Goal: Information Seeking & Learning: Check status

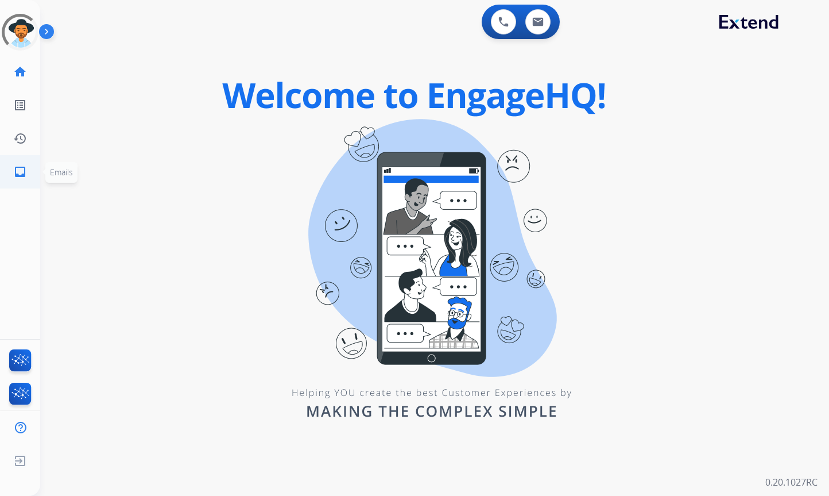
click at [23, 175] on mat-icon "inbox" at bounding box center [20, 172] width 14 height 14
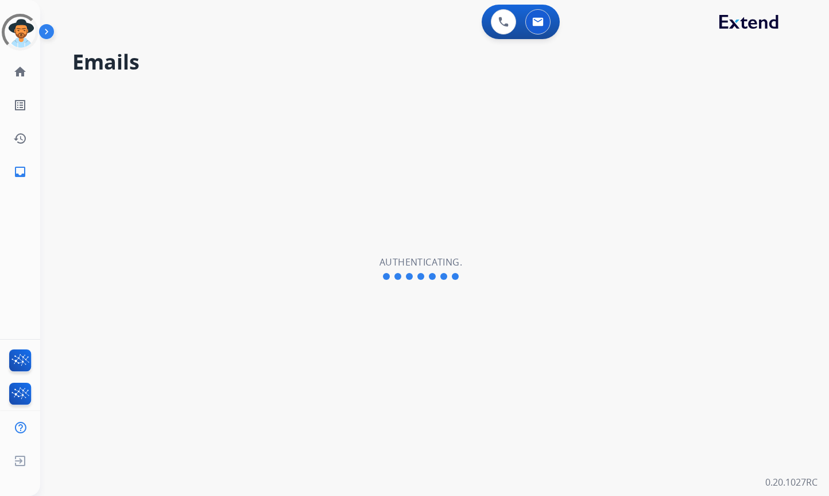
click at [202, 183] on div "Emails Authenticating." at bounding box center [420, 268] width 761 height 454
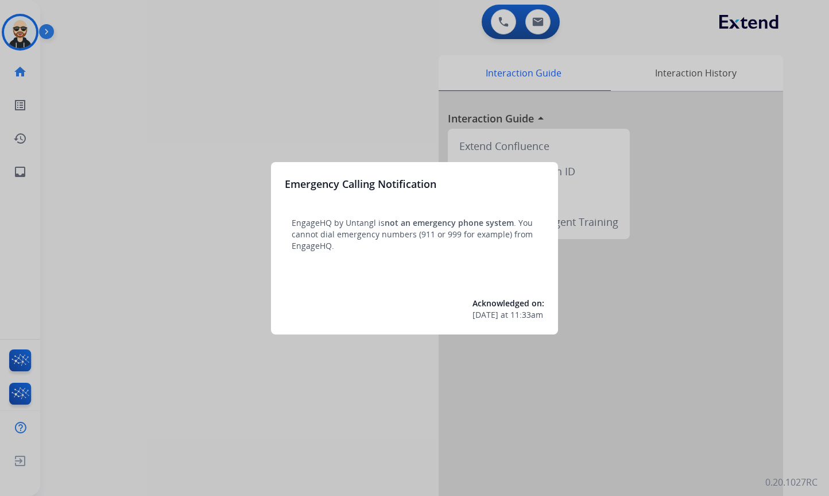
click at [261, 327] on div at bounding box center [414, 248] width 829 height 496
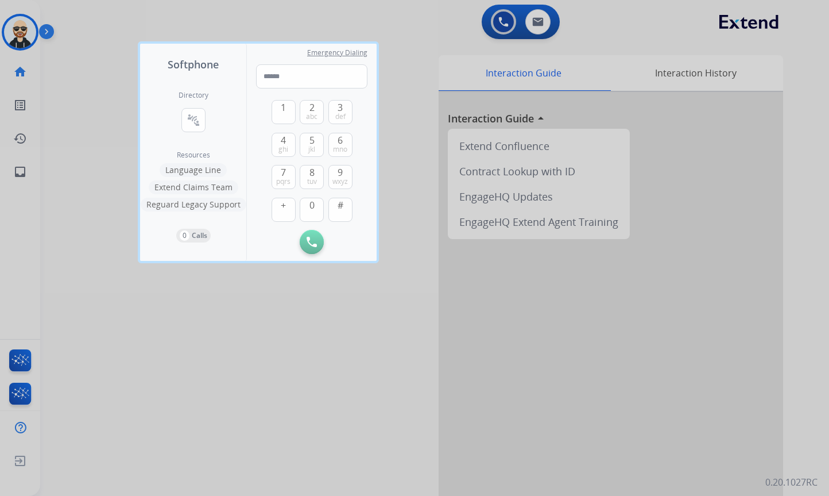
click at [230, 358] on div at bounding box center [414, 248] width 829 height 496
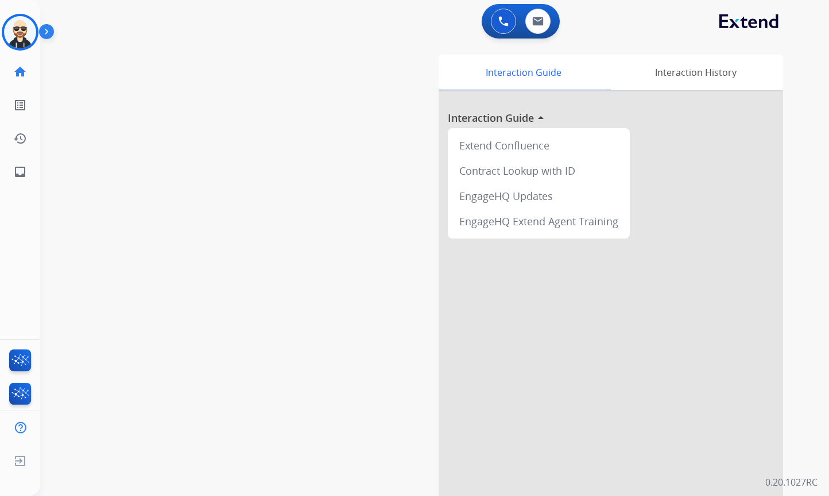
scroll to position [2, 0]
click at [524, 27] on div "0 Email Interactions" at bounding box center [538, 19] width 34 height 25
click at [530, 20] on button at bounding box center [537, 19] width 25 height 25
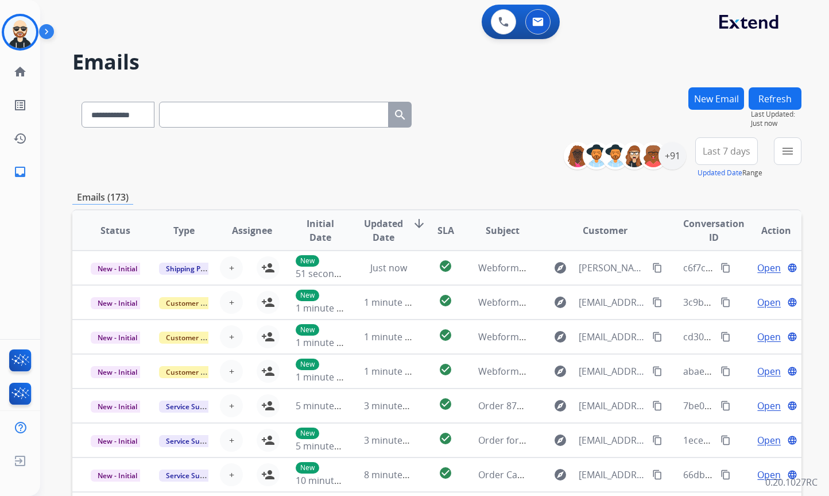
click at [771, 91] on button "Refresh" at bounding box center [775, 98] width 53 height 22
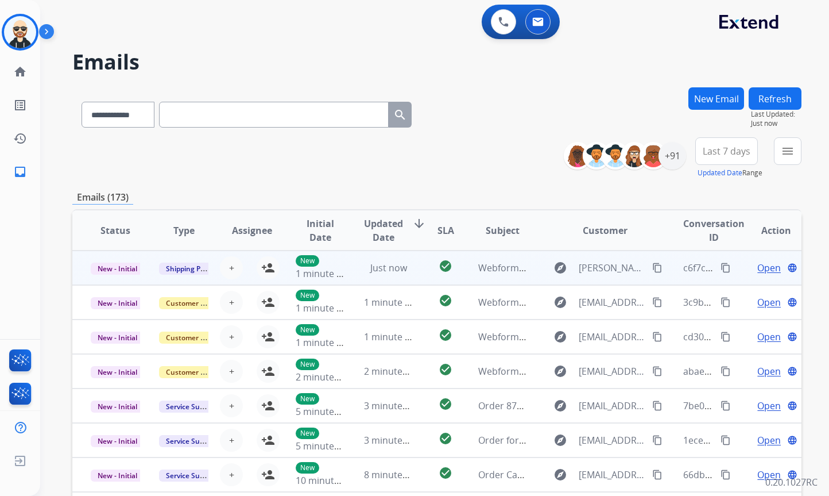
click at [758, 267] on span "Open" at bounding box center [769, 268] width 24 height 14
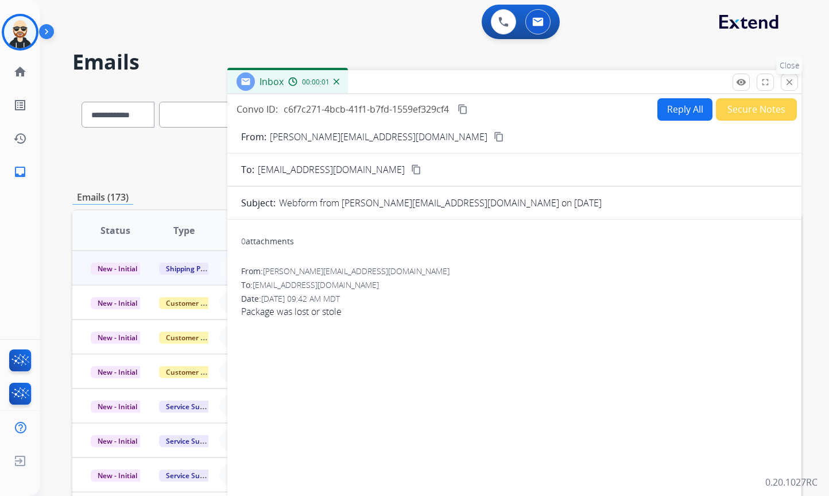
click at [788, 81] on mat-icon "close" at bounding box center [789, 82] width 10 height 10
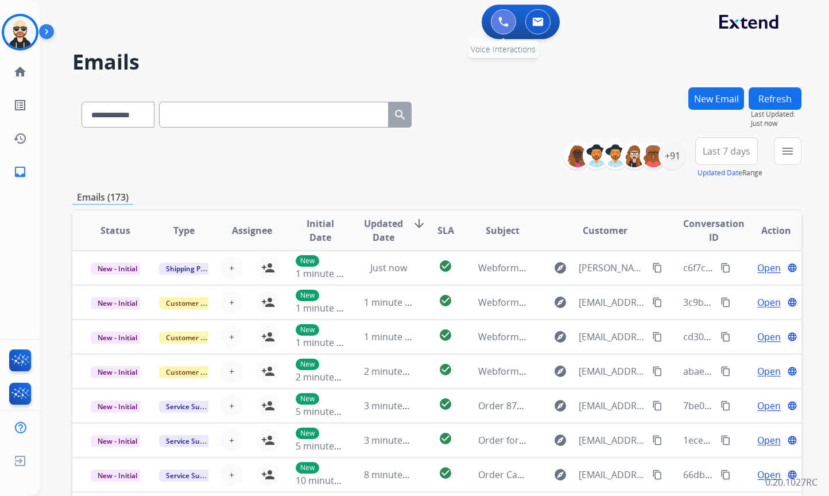
click at [501, 26] on img at bounding box center [503, 22] width 10 height 10
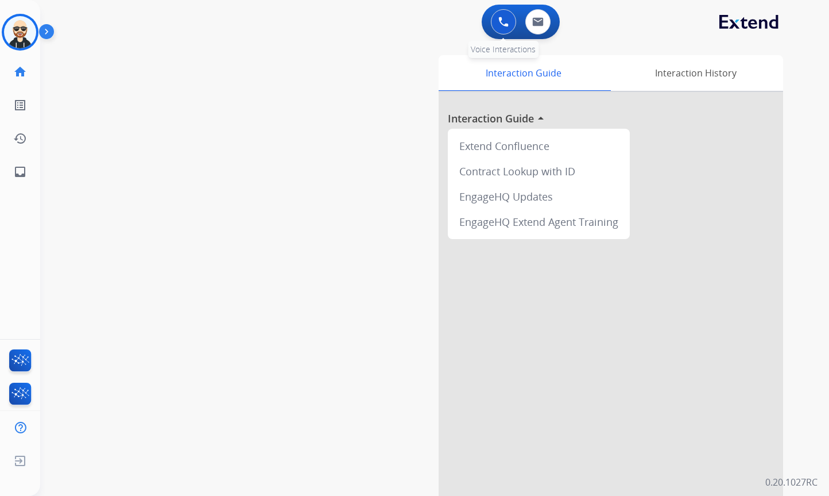
click at [505, 21] on img at bounding box center [503, 22] width 10 height 10
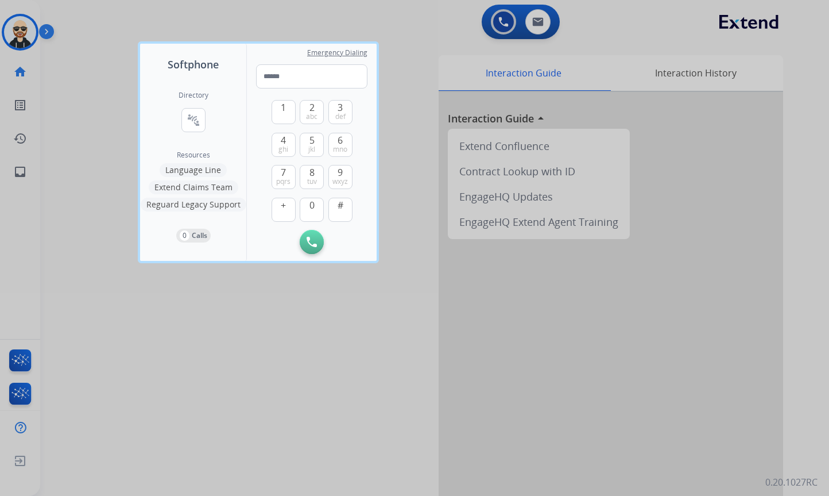
click at [540, 21] on div at bounding box center [414, 248] width 829 height 496
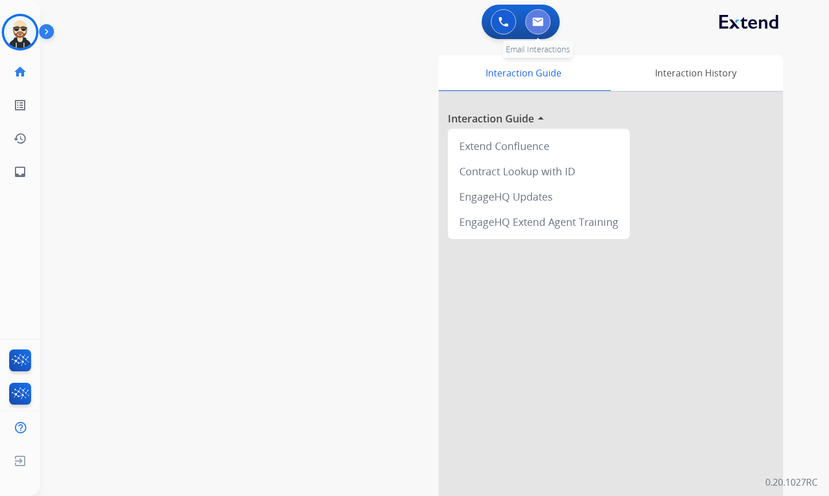
click at [541, 21] on img at bounding box center [537, 21] width 11 height 9
